Goal: Transaction & Acquisition: Book appointment/travel/reservation

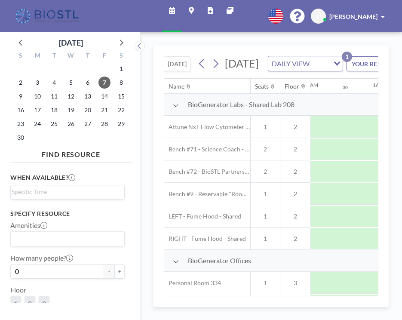
scroll to position [0, 419]
click at [19, 37] on icon at bounding box center [20, 42] width 11 height 11
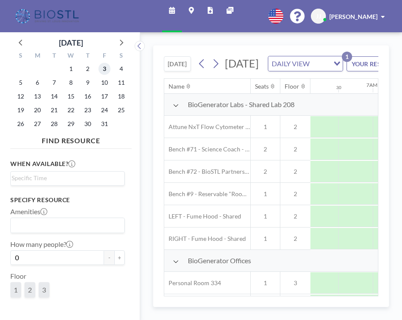
click at [98, 64] on span "3" at bounding box center [104, 69] width 12 height 12
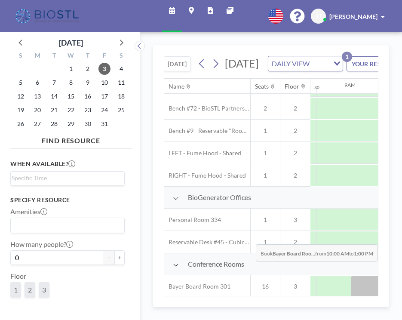
scroll to position [63, 579]
drag, startPoint x: 280, startPoint y: 240, endPoint x: 371, endPoint y: 243, distance: 91.6
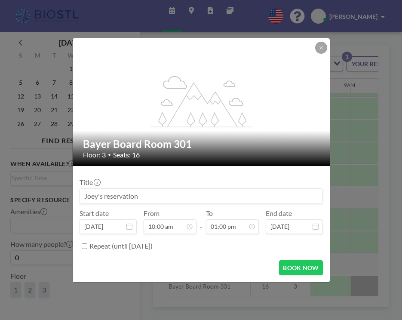
click at [224, 191] on input at bounding box center [201, 196] width 242 height 15
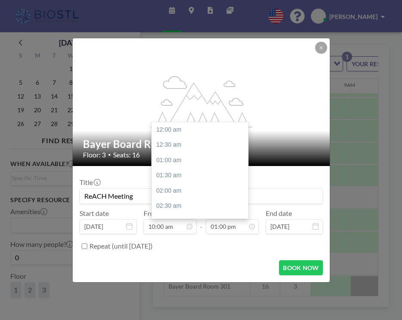
scroll to position [346, 0]
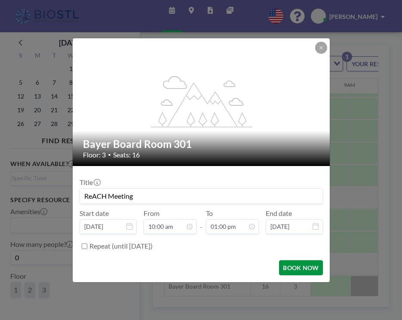
type input "ReACH Meeting"
click at [287, 260] on button "BOOK NOW" at bounding box center [300, 267] width 43 height 15
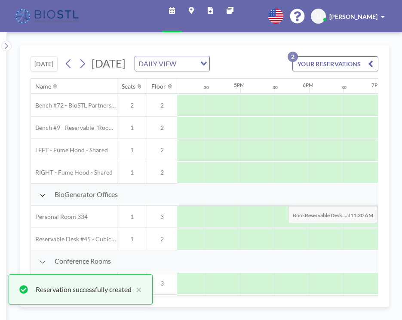
scroll to position [68, 1106]
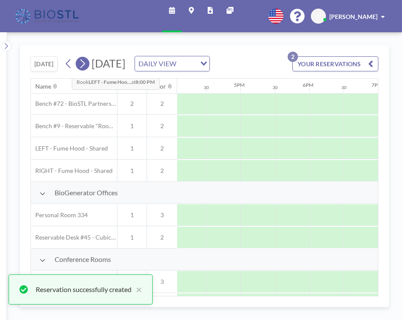
click at [80, 59] on icon at bounding box center [82, 63] width 5 height 9
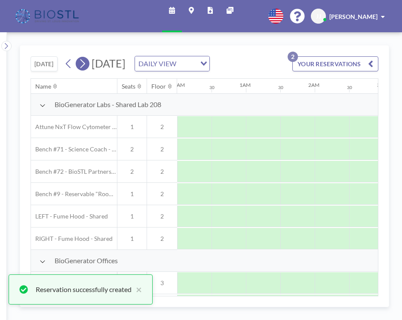
scroll to position [0, 419]
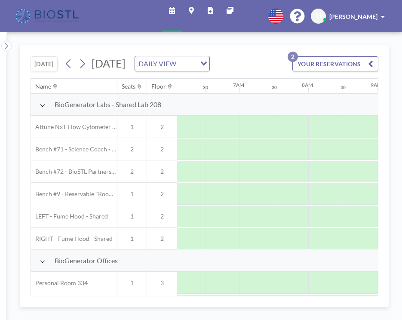
click at [207, 61] on icon "Search for option" at bounding box center [204, 63] width 6 height 4
click at [34, 56] on button "[DATE]" at bounding box center [44, 63] width 27 height 15
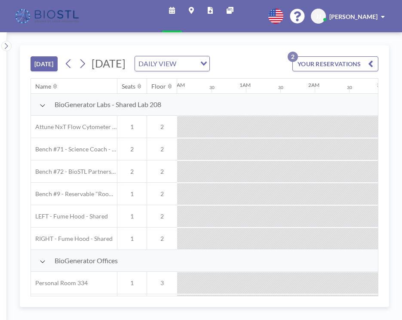
scroll to position [0, 671]
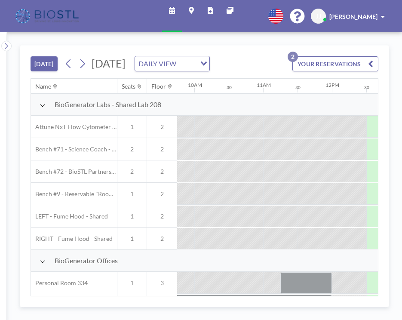
click at [126, 57] on span "[DATE]" at bounding box center [109, 63] width 34 height 13
click at [207, 61] on icon "Search for option" at bounding box center [204, 63] width 6 height 4
click at [78, 57] on icon at bounding box center [82, 63] width 8 height 13
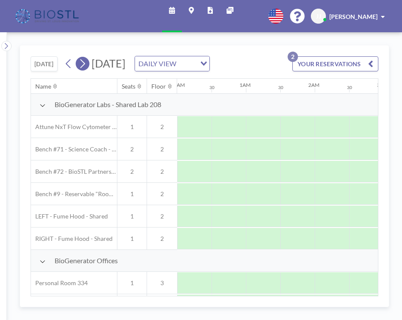
click at [78, 57] on icon at bounding box center [82, 63] width 8 height 13
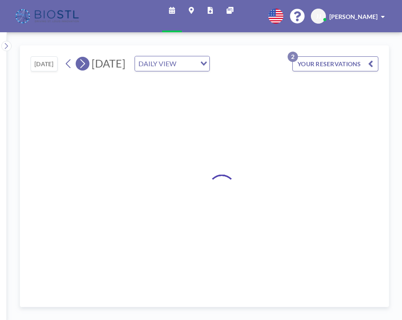
click at [78, 57] on icon at bounding box center [82, 63] width 8 height 13
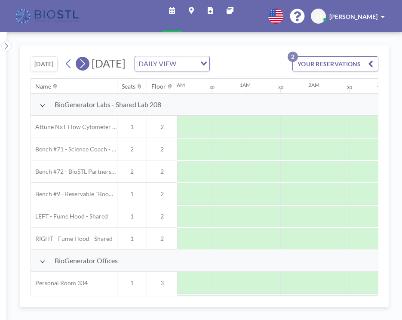
click at [78, 57] on icon at bounding box center [82, 63] width 8 height 13
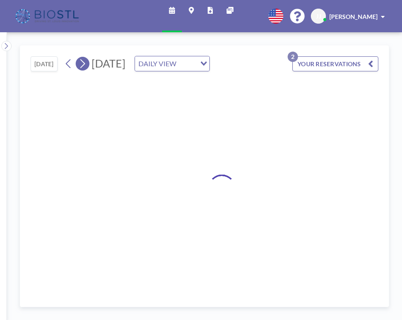
click at [78, 57] on icon at bounding box center [82, 63] width 8 height 13
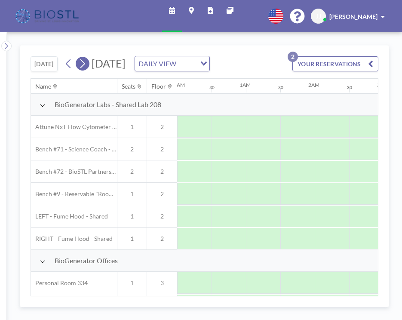
click at [78, 57] on icon at bounding box center [82, 63] width 8 height 13
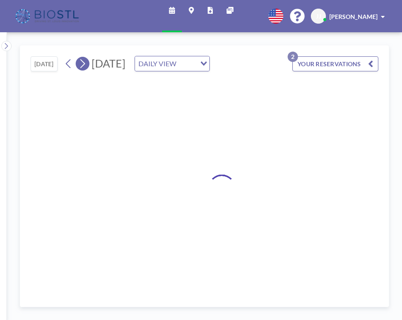
click at [78, 57] on icon at bounding box center [82, 63] width 8 height 13
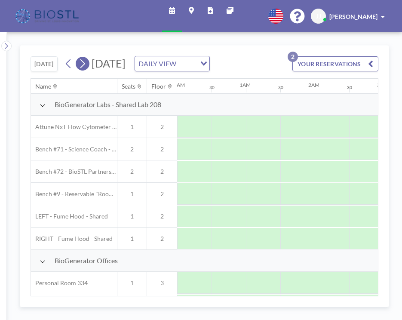
click at [78, 57] on icon at bounding box center [82, 63] width 8 height 13
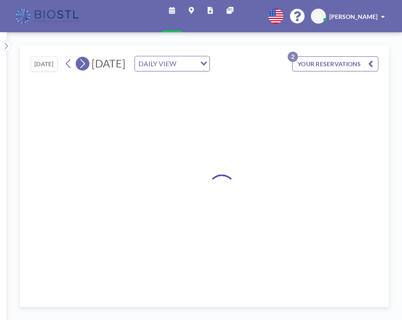
click at [78, 57] on icon at bounding box center [82, 63] width 8 height 13
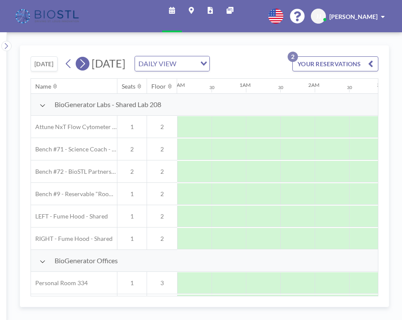
scroll to position [0, 419]
click at [182, 7] on link "Schedule" at bounding box center [172, 16] width 20 height 32
click at [174, 8] on link "Schedule" at bounding box center [172, 16] width 20 height 32
click at [205, 11] on link "Reports" at bounding box center [210, 16] width 19 height 32
click at [191, 9] on icon at bounding box center [191, 10] width 5 height 7
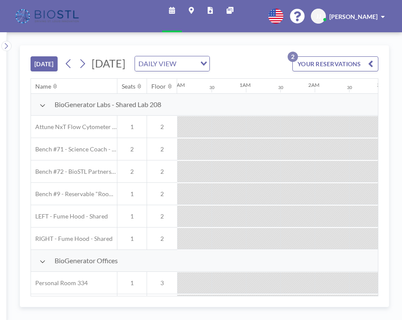
scroll to position [0, 671]
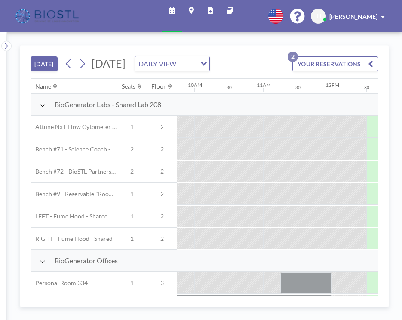
click at [365, 56] on button "YOUR RESERVATIONS 2" at bounding box center [335, 63] width 86 height 15
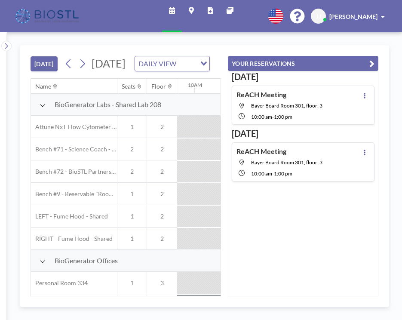
click at [374, 58] on icon "button" at bounding box center [371, 63] width 5 height 10
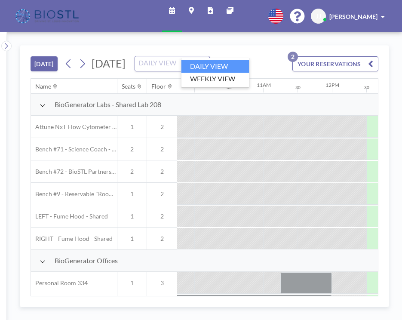
click at [207, 61] on icon "Search for option" at bounding box center [204, 63] width 6 height 4
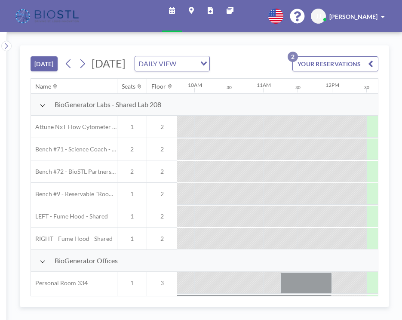
click at [207, 61] on icon "Search for option" at bounding box center [204, 63] width 6 height 4
click at [126, 57] on span "[DATE]" at bounding box center [109, 63] width 34 height 13
click at [40, 56] on button "[DATE]" at bounding box center [44, 63] width 27 height 15
click at [5, 43] on icon at bounding box center [6, 46] width 3 height 6
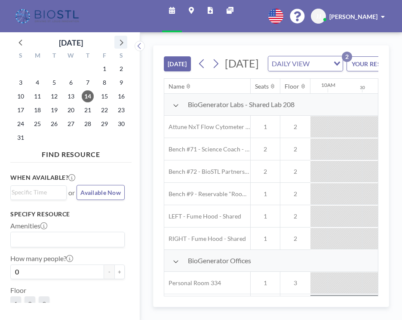
click at [120, 40] on icon at bounding box center [121, 43] width 3 height 6
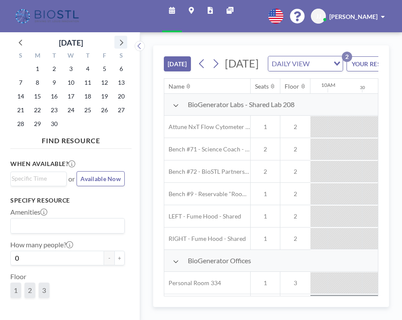
click at [120, 40] on icon at bounding box center [121, 43] width 3 height 6
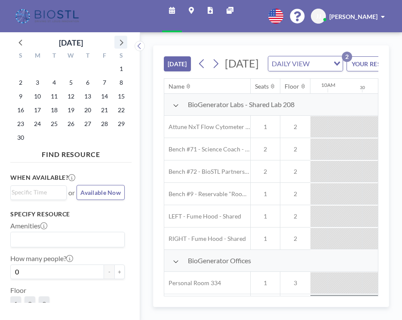
click at [120, 40] on icon at bounding box center [121, 43] width 3 height 6
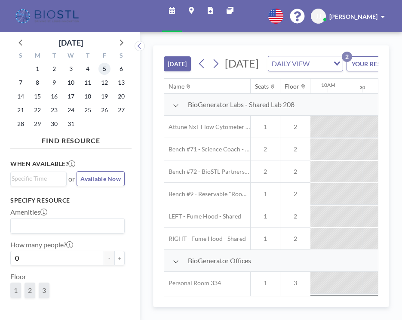
click at [98, 63] on span "5" at bounding box center [104, 69] width 12 height 12
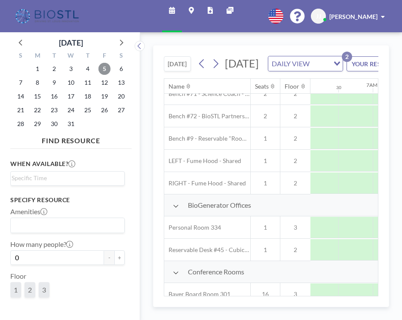
scroll to position [64, 419]
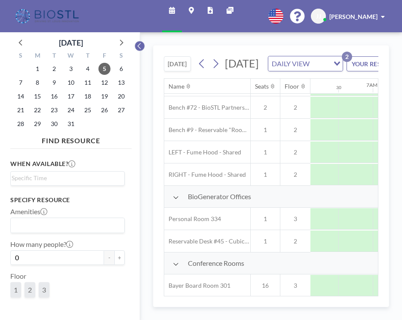
click at [138, 43] on icon at bounding box center [139, 46] width 3 height 6
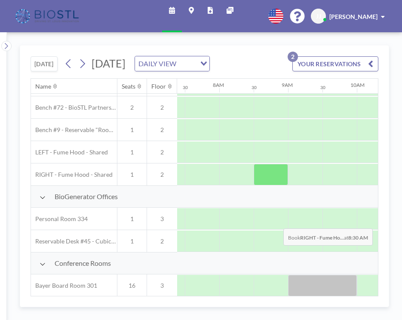
scroll to position [64, 509]
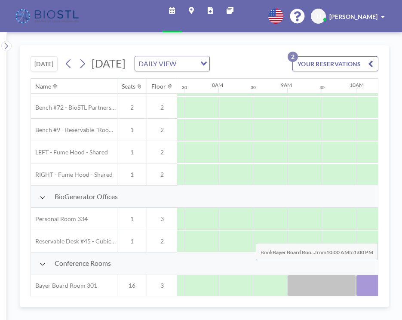
drag, startPoint x: 196, startPoint y: 223, endPoint x: 356, endPoint y: 223, distance: 159.9
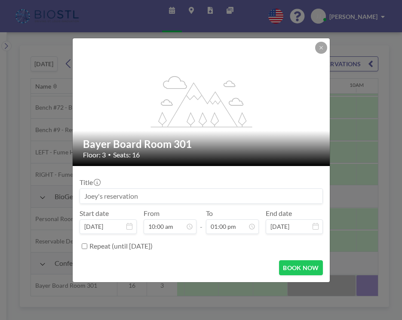
click at [176, 189] on input at bounding box center [201, 196] width 242 height 15
type input "ReACH Meeting"
click at [289, 260] on button "BOOK NOW" at bounding box center [300, 267] width 43 height 15
